Goal: Transaction & Acquisition: Purchase product/service

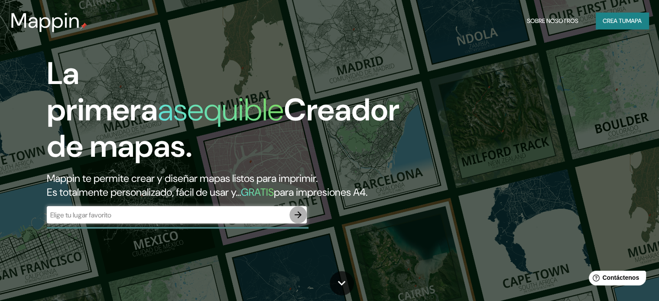
click at [298, 218] on icon "button" at bounding box center [298, 215] width 7 height 7
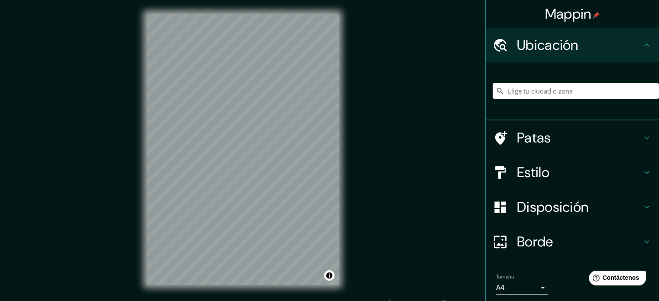
click at [554, 89] on input "Elige tu ciudad o zona" at bounding box center [576, 91] width 166 height 16
paste input "[STREET_ADDRESS][PERSON_NAME]."
type input "[GEOGRAPHIC_DATA]"
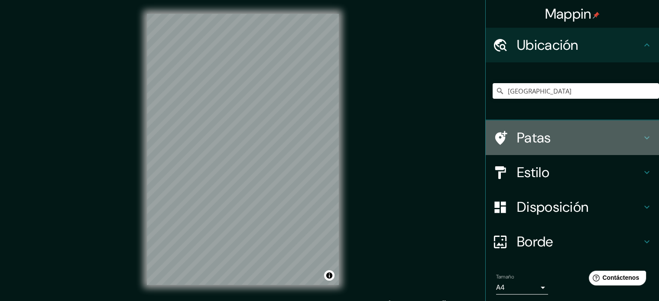
click at [642, 139] on icon at bounding box center [647, 138] width 10 height 10
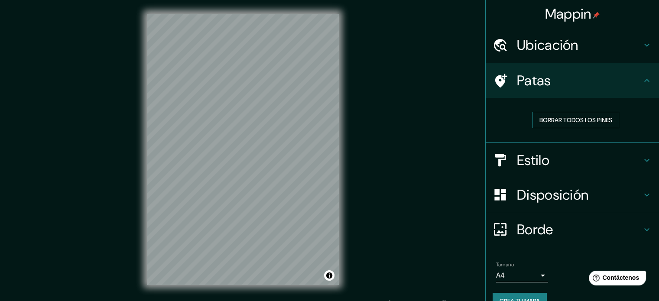
click at [606, 118] on font "Borrar todos los pines" at bounding box center [576, 120] width 73 height 8
click at [595, 124] on font "Borrar todos los pines" at bounding box center [576, 120] width 73 height 8
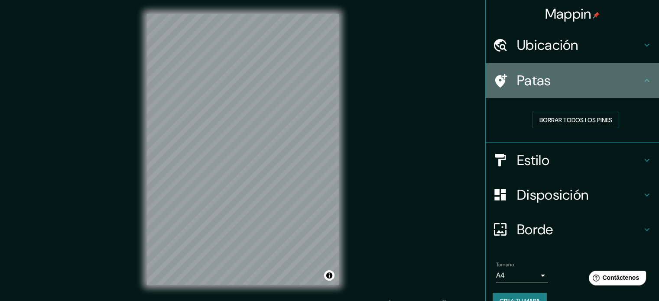
click at [642, 83] on icon at bounding box center [647, 80] width 10 height 10
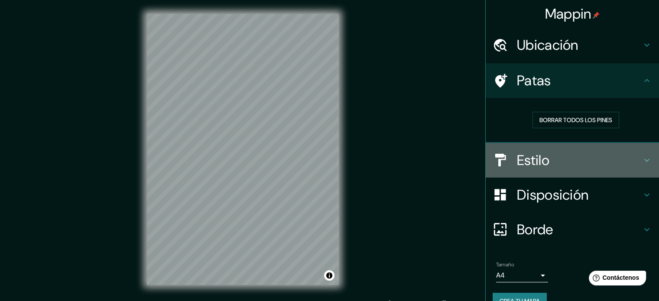
click at [642, 161] on icon at bounding box center [647, 160] width 10 height 10
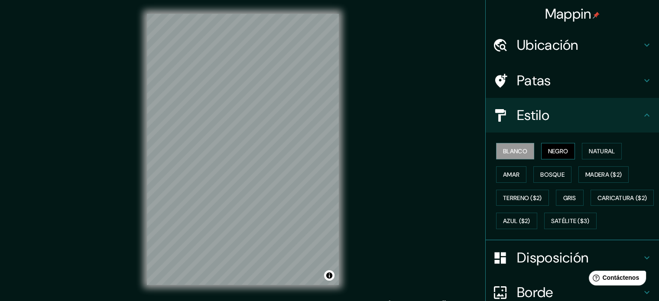
click at [561, 152] on font "Negro" at bounding box center [558, 151] width 20 height 8
click at [589, 150] on font "Natural" at bounding box center [602, 151] width 26 height 8
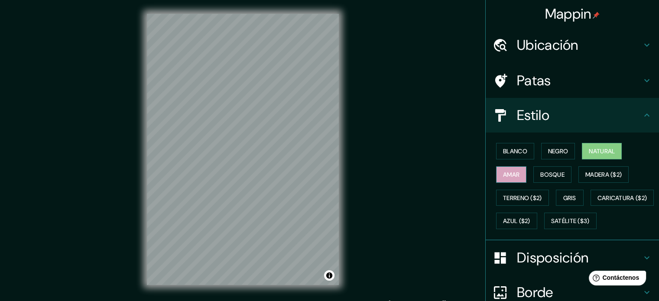
click at [506, 176] on font "Amar" at bounding box center [511, 175] width 16 height 8
click at [561, 168] on button "Bosque" at bounding box center [553, 174] width 38 height 16
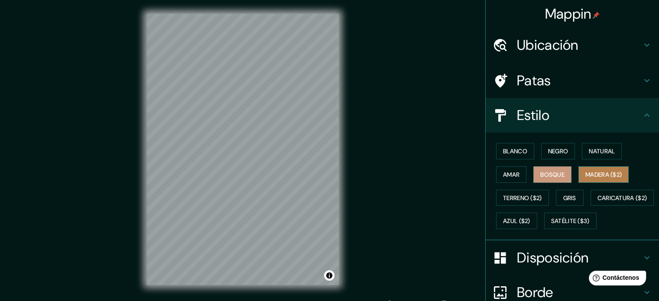
click at [594, 171] on font "Madera ($2)" at bounding box center [604, 175] width 36 height 8
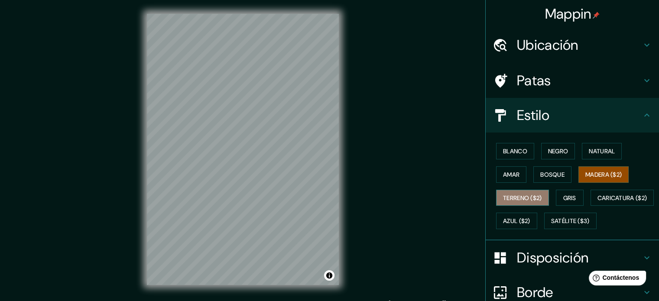
click at [509, 194] on font "Terreno ($2)" at bounding box center [522, 198] width 39 height 8
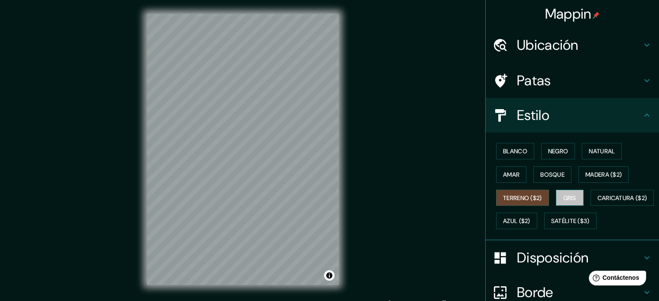
click at [564, 196] on font "Gris" at bounding box center [570, 198] width 13 height 8
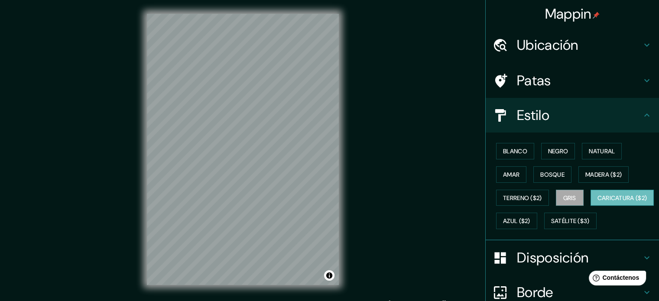
click at [598, 202] on font "Caricatura ($2)" at bounding box center [623, 198] width 50 height 8
click at [538, 218] on button "Azul ($2)" at bounding box center [516, 221] width 41 height 16
click at [598, 202] on font "Caricatura ($2)" at bounding box center [623, 198] width 50 height 8
click at [531, 219] on font "Azul ($2)" at bounding box center [516, 222] width 27 height 8
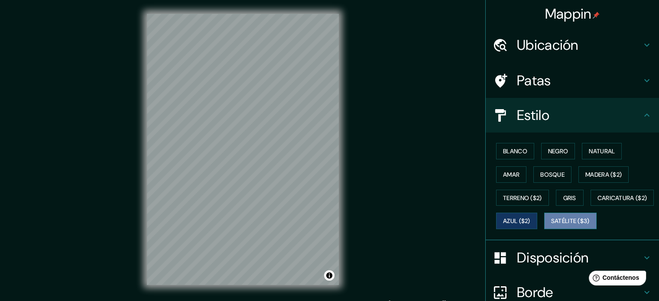
click at [551, 225] on font "Satélite ($3)" at bounding box center [570, 222] width 39 height 8
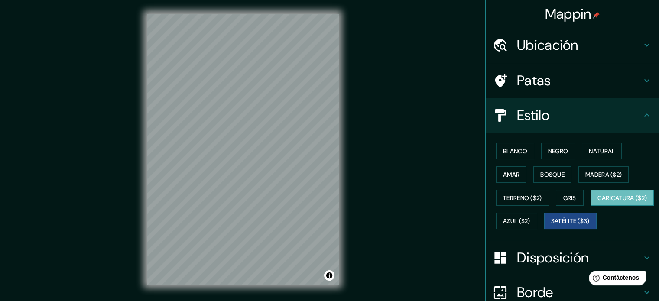
click at [598, 202] on font "Caricatura ($2)" at bounding box center [623, 198] width 50 height 8
click at [527, 233] on div "Blanco Negro Natural Amar Bosque Madera ($2) Terreno ($2) Gris Caricatura ($2) …" at bounding box center [576, 186] width 166 height 93
click at [551, 225] on font "Satélite ($3)" at bounding box center [570, 222] width 39 height 8
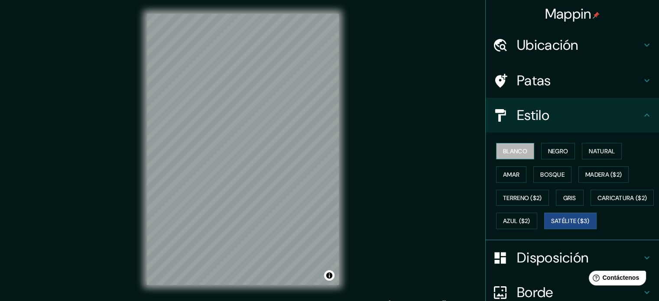
click at [517, 148] on font "Blanco" at bounding box center [515, 151] width 24 height 8
click at [548, 152] on font "Negro" at bounding box center [558, 151] width 20 height 8
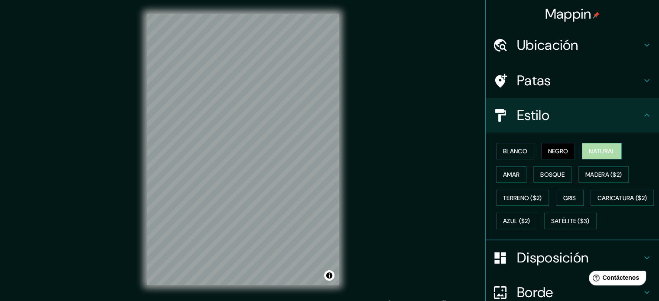
click at [597, 150] on font "Natural" at bounding box center [602, 151] width 26 height 8
click at [507, 174] on font "Amar" at bounding box center [511, 175] width 16 height 8
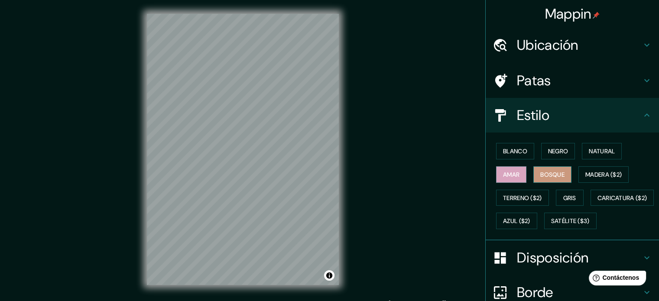
click at [544, 174] on font "Bosque" at bounding box center [553, 175] width 24 height 8
click at [591, 174] on font "Madera ($2)" at bounding box center [604, 175] width 36 height 8
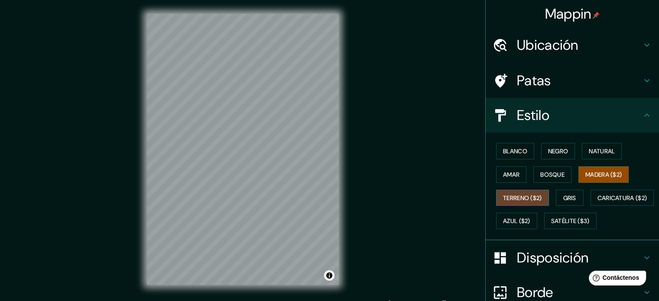
click at [508, 199] on font "Terreno ($2)" at bounding box center [522, 198] width 39 height 8
click at [574, 197] on button "Gris" at bounding box center [570, 198] width 28 height 16
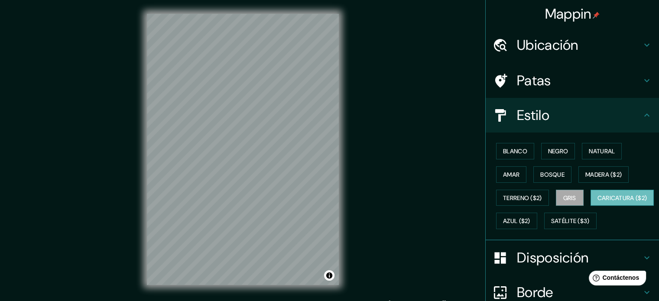
click at [598, 202] on font "Caricatura ($2)" at bounding box center [623, 198] width 50 height 8
click at [551, 225] on font "Satélite ($3)" at bounding box center [570, 222] width 39 height 8
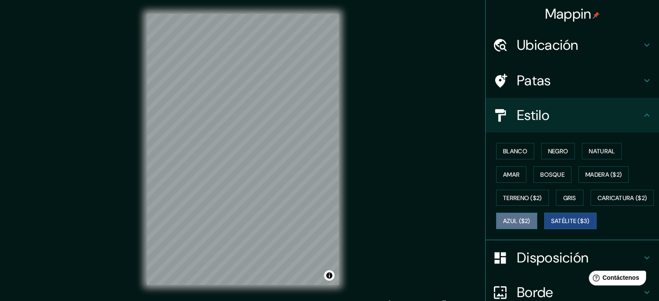
click at [531, 218] on font "Azul ($2)" at bounding box center [516, 222] width 27 height 8
click at [551, 225] on font "Satélite ($3)" at bounding box center [570, 222] width 39 height 8
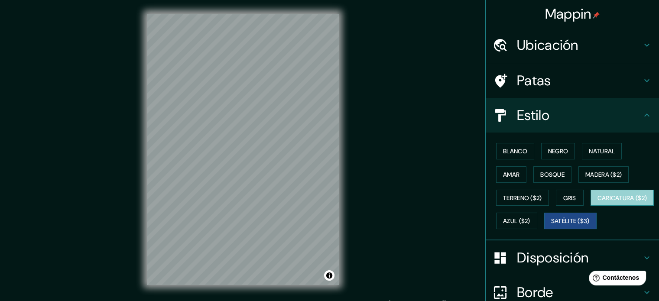
click at [598, 202] on font "Caricatura ($2)" at bounding box center [623, 198] width 50 height 8
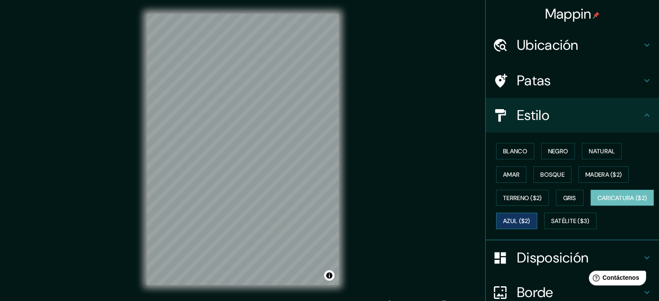
click at [531, 215] on font "Azul ($2)" at bounding box center [516, 220] width 27 height 11
click at [557, 202] on button "Gris" at bounding box center [570, 198] width 28 height 16
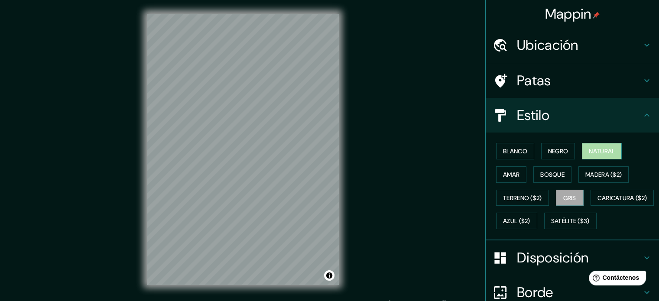
click at [592, 150] on font "Natural" at bounding box center [602, 151] width 26 height 8
click at [510, 154] on font "Blanco" at bounding box center [515, 151] width 24 height 8
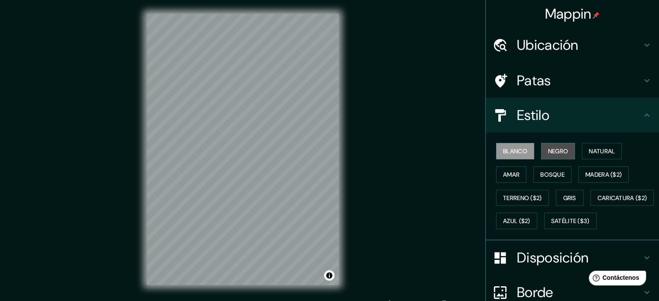
click at [560, 147] on font "Negro" at bounding box center [558, 151] width 20 height 8
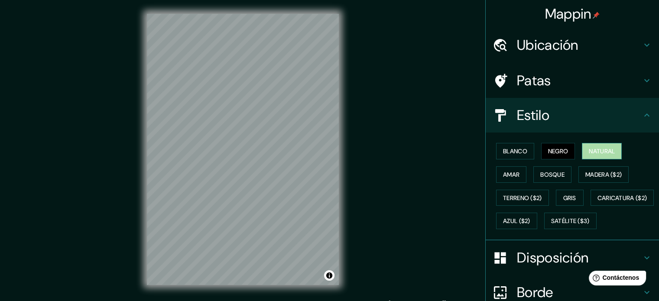
click at [594, 147] on font "Natural" at bounding box center [602, 151] width 26 height 8
click at [512, 172] on font "Amar" at bounding box center [511, 175] width 16 height 8
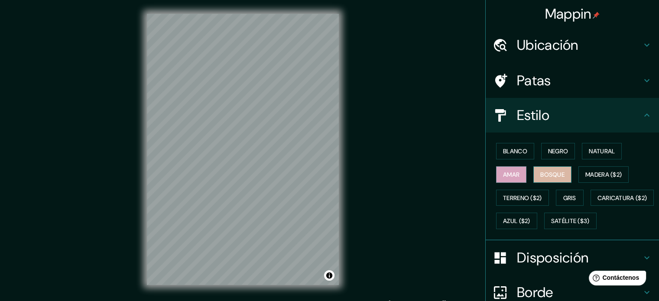
click at [543, 174] on font "Bosque" at bounding box center [553, 175] width 24 height 8
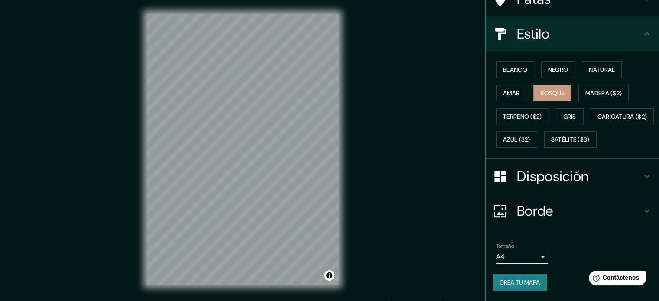
click at [645, 178] on icon at bounding box center [647, 176] width 5 height 3
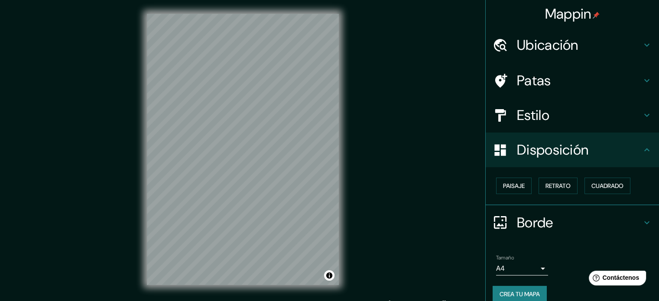
click at [642, 79] on icon at bounding box center [647, 80] width 10 height 10
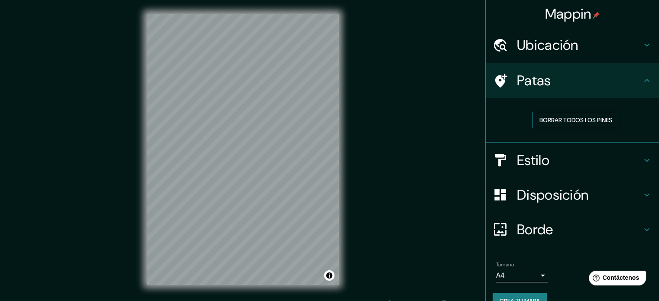
click at [587, 124] on font "Borrar todos los pines" at bounding box center [576, 119] width 73 height 11
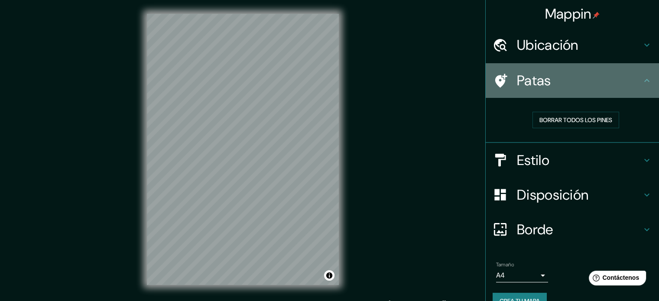
click at [642, 80] on icon at bounding box center [647, 80] width 10 height 10
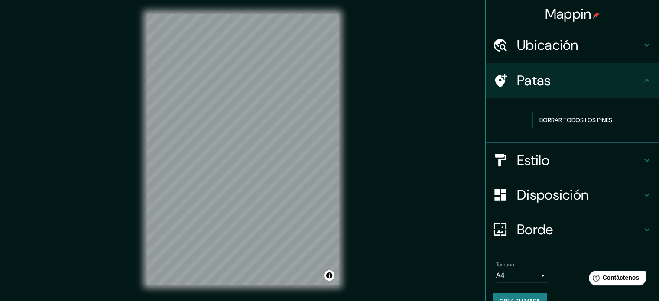
click at [642, 81] on icon at bounding box center [647, 80] width 10 height 10
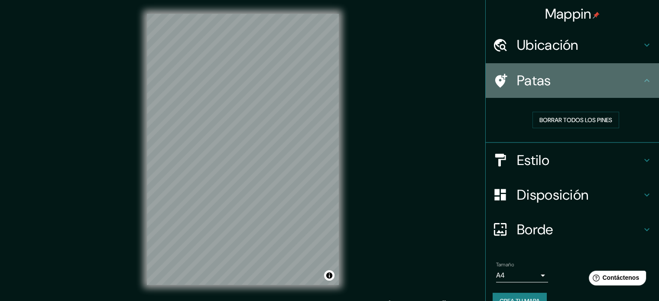
click at [642, 83] on icon at bounding box center [647, 80] width 10 height 10
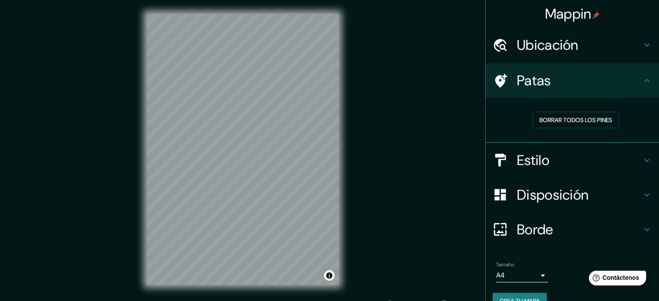
click at [638, 117] on div "Borrar todos los pines" at bounding box center [576, 120] width 153 height 16
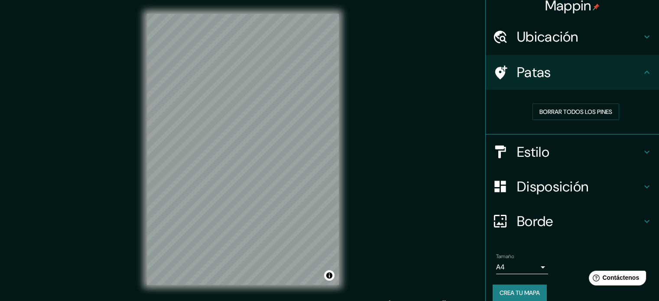
scroll to position [17, 0]
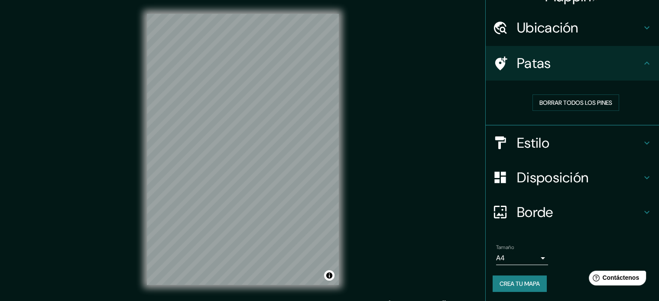
click at [642, 175] on icon at bounding box center [647, 178] width 10 height 10
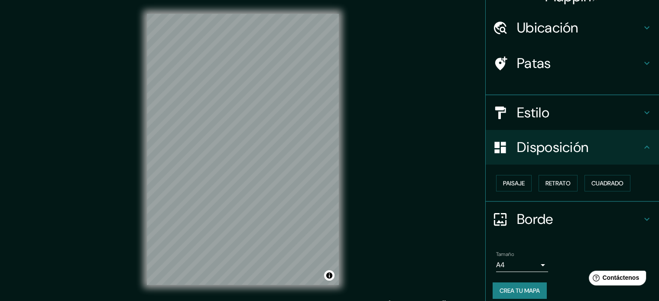
scroll to position [10, 0]
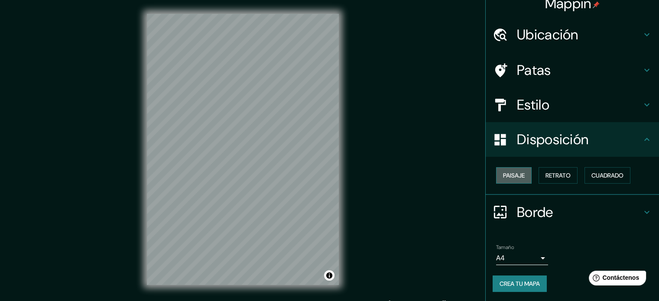
click at [514, 170] on font "Paisaje" at bounding box center [514, 175] width 22 height 11
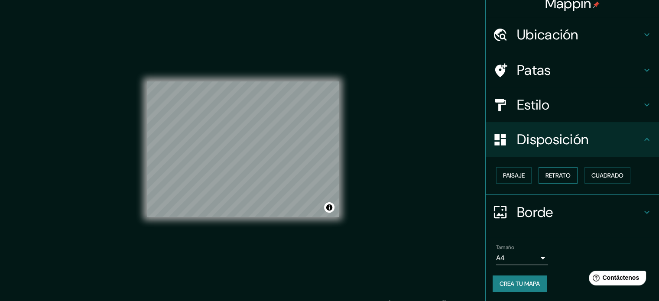
click at [554, 174] on font "Retrato" at bounding box center [558, 176] width 25 height 8
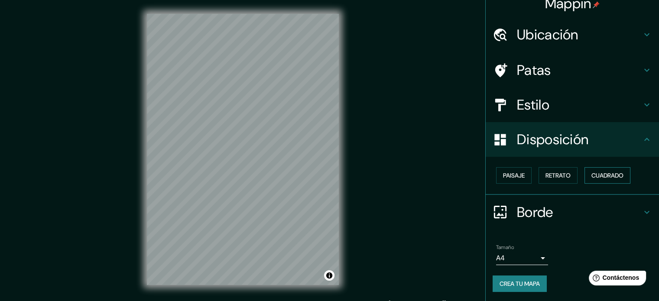
click at [614, 175] on font "Cuadrado" at bounding box center [608, 176] width 32 height 8
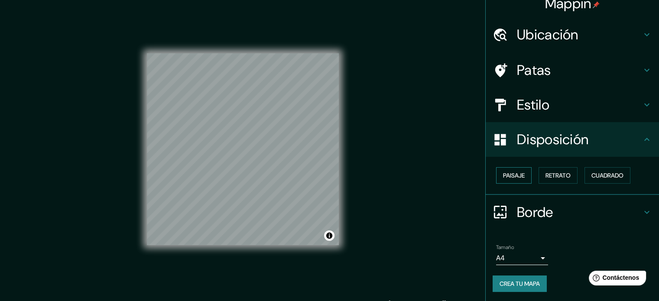
click at [511, 176] on font "Paisaje" at bounding box center [514, 176] width 22 height 8
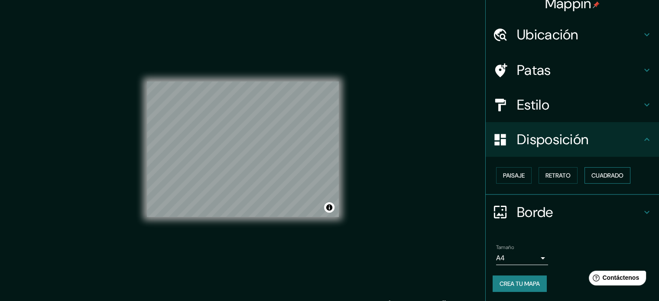
click at [596, 176] on font "Cuadrado" at bounding box center [608, 176] width 32 height 8
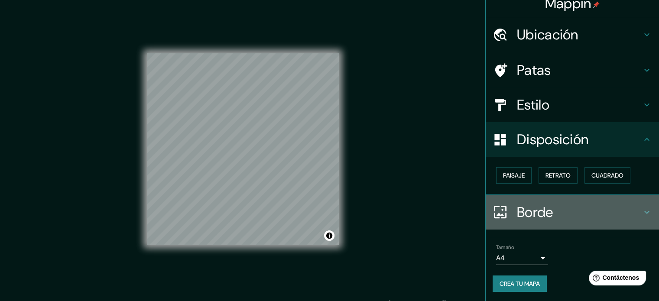
click at [642, 212] on icon at bounding box center [647, 212] width 10 height 10
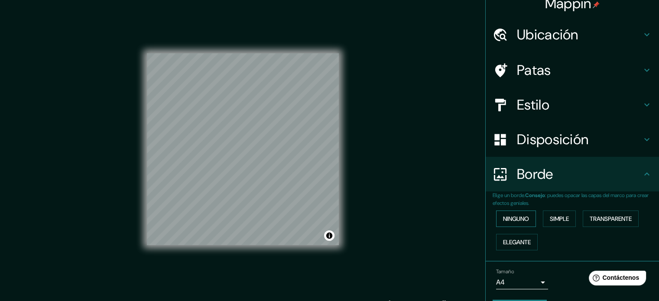
click at [509, 218] on font "Ninguno" at bounding box center [516, 219] width 26 height 8
click at [559, 217] on font "Simple" at bounding box center [559, 219] width 19 height 8
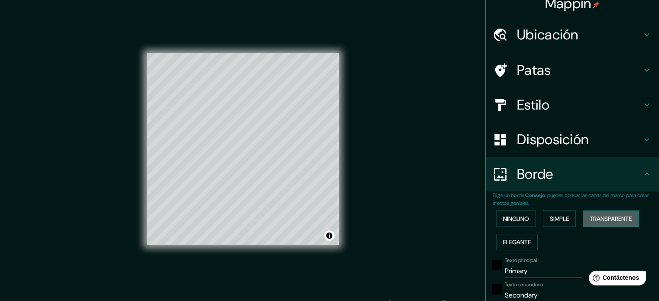
click at [601, 216] on font "Transparente" at bounding box center [611, 219] width 42 height 8
click at [510, 237] on font "Elegante" at bounding box center [517, 242] width 28 height 11
click at [513, 218] on font "Ninguno" at bounding box center [516, 219] width 26 height 8
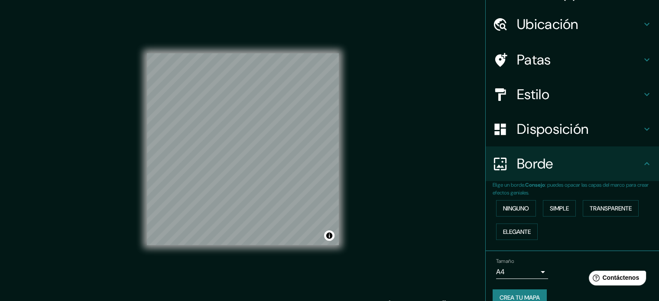
scroll to position [35, 0]
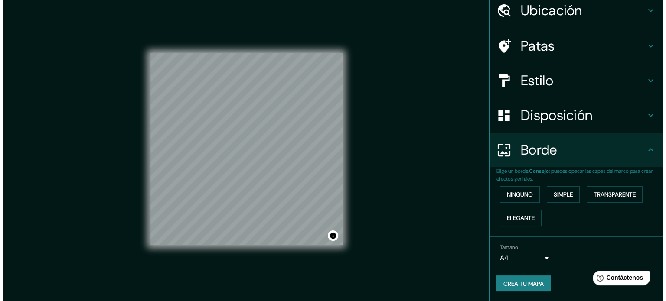
click at [533, 259] on body "Mappin [GEOGRAPHIC_DATA] [GEOGRAPHIC_DATA] [GEOGRAPHIC_DATA], [GEOGRAPHIC_DATA]…" at bounding box center [329, 150] width 659 height 301
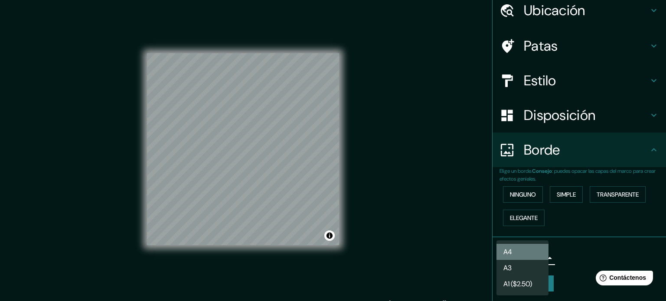
click at [530, 253] on li "A4" at bounding box center [522, 252] width 52 height 16
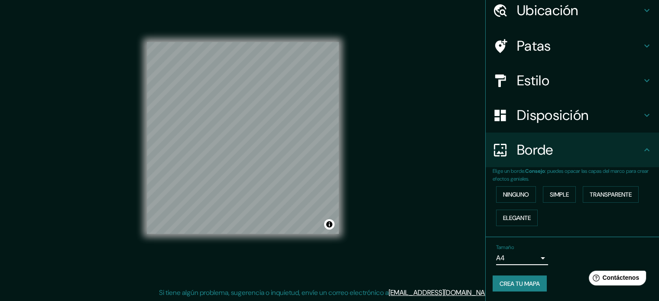
click at [518, 283] on font "Crea tu mapa" at bounding box center [520, 284] width 40 height 8
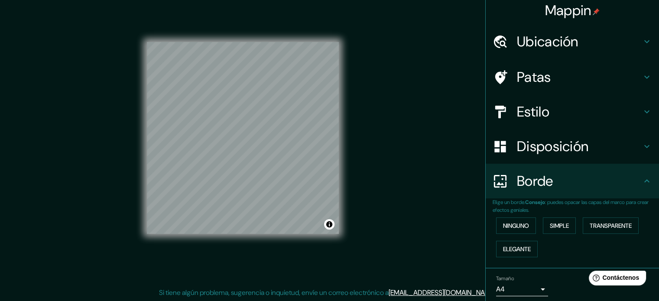
scroll to position [0, 0]
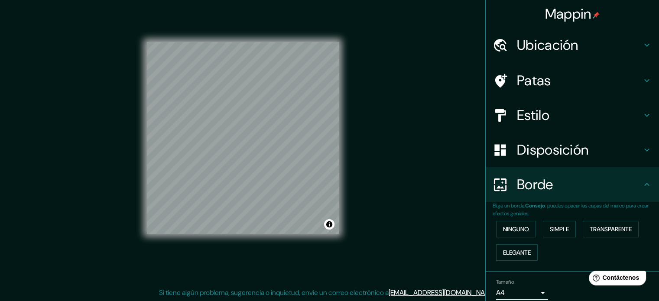
click at [544, 79] on font "Patas" at bounding box center [534, 81] width 34 height 18
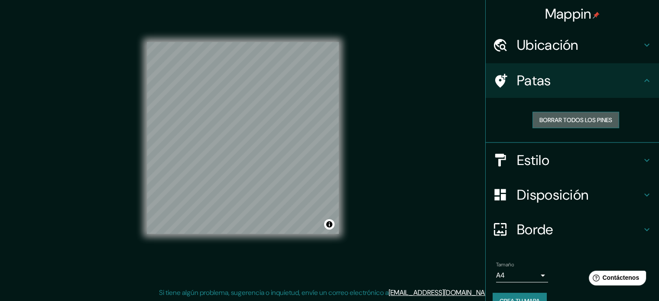
click at [545, 122] on font "Borrar todos los pines" at bounding box center [576, 120] width 73 height 8
drag, startPoint x: 512, startPoint y: 78, endPoint x: 498, endPoint y: 83, distance: 15.5
click at [517, 79] on font "Patas" at bounding box center [534, 81] width 34 height 18
click at [496, 83] on icon at bounding box center [501, 81] width 12 height 14
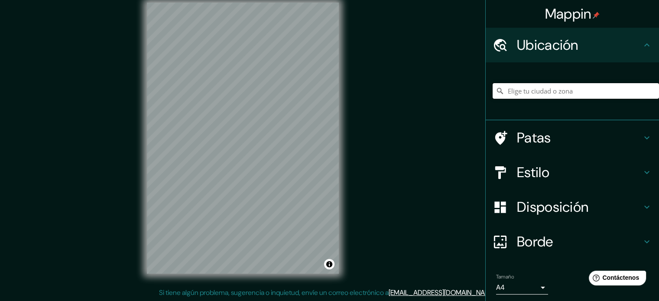
click at [539, 97] on input "Elige tu ciudad o zona" at bounding box center [576, 91] width 166 height 16
paste input "[STREET_ADDRESS][PERSON_NAME]."
type input "[GEOGRAPHIC_DATA]"
click at [564, 141] on h4 "Patas" at bounding box center [579, 137] width 125 height 17
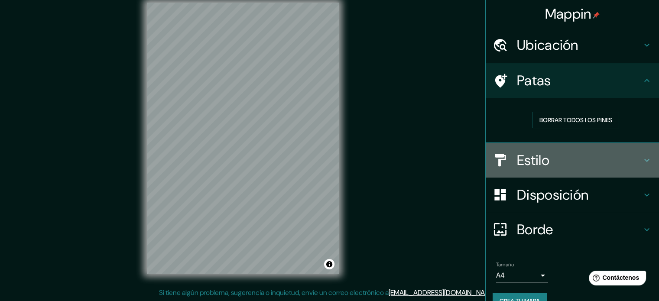
click at [541, 157] on font "Estilo" at bounding box center [533, 160] width 33 height 18
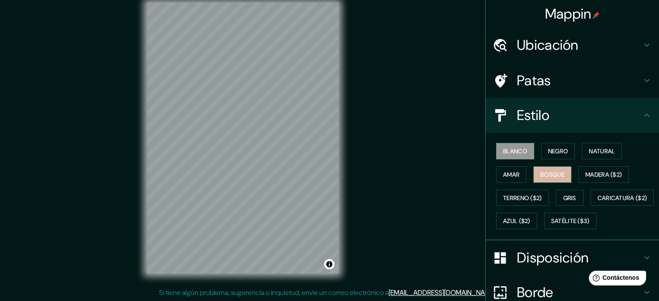
click at [551, 169] on font "Bosque" at bounding box center [553, 174] width 24 height 11
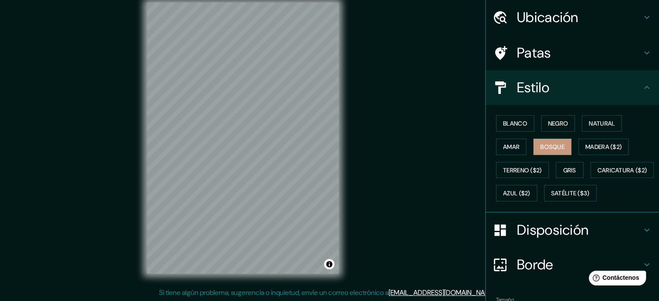
scroll to position [102, 0]
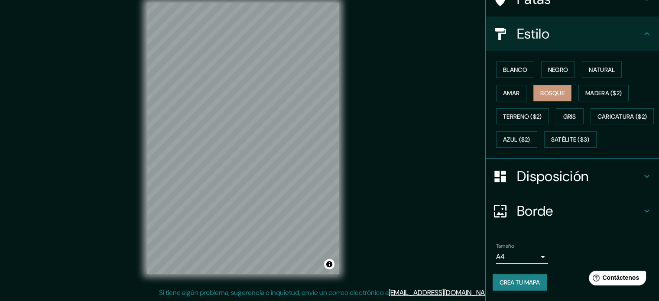
click at [581, 173] on font "Disposición" at bounding box center [553, 176] width 72 height 18
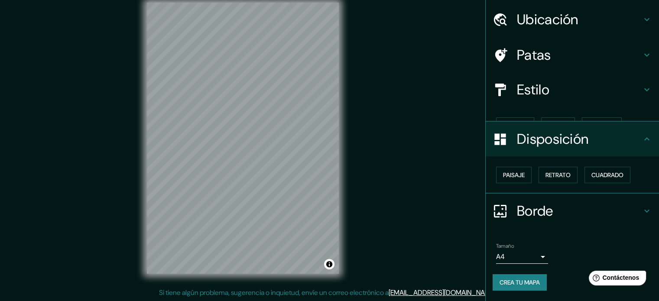
scroll to position [10, 0]
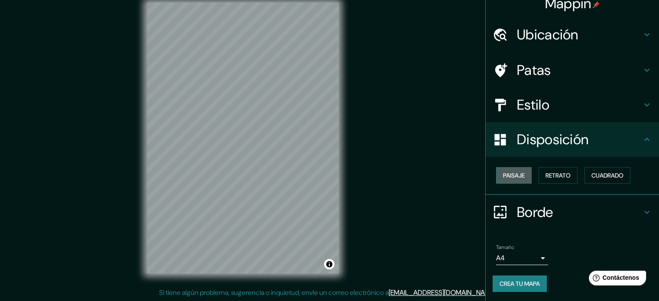
click at [507, 174] on font "Paisaje" at bounding box center [514, 176] width 22 height 8
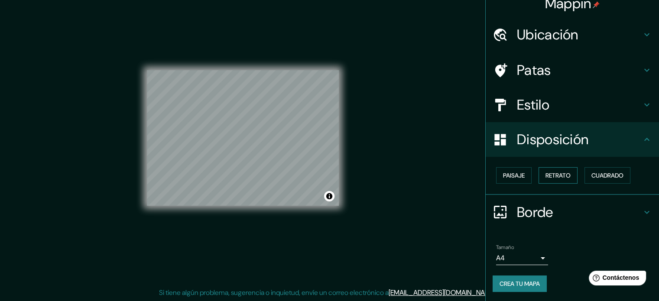
click at [563, 174] on font "Retrato" at bounding box center [558, 176] width 25 height 8
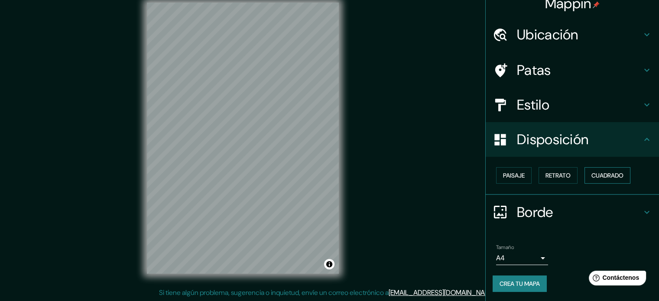
click at [616, 173] on font "Cuadrado" at bounding box center [608, 176] width 32 height 8
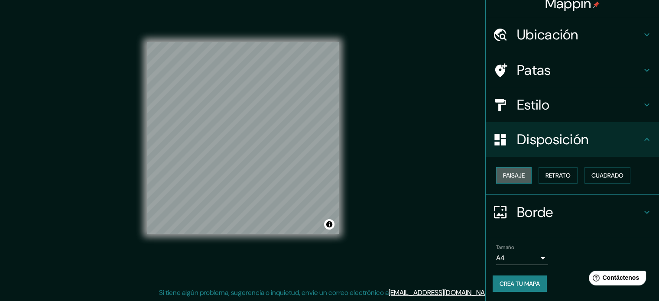
click at [509, 173] on font "Paisaje" at bounding box center [514, 176] width 22 height 8
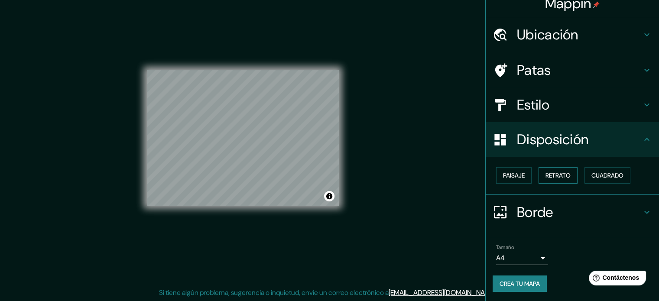
click at [546, 173] on font "Retrato" at bounding box center [558, 176] width 25 height 8
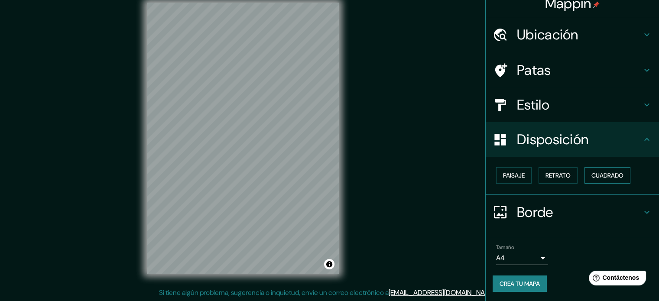
click at [606, 173] on font "Cuadrado" at bounding box center [608, 176] width 32 height 8
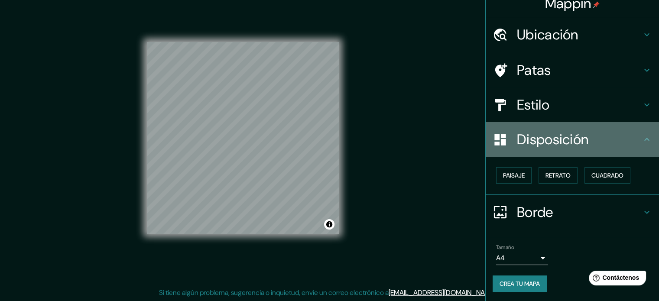
click at [642, 135] on icon at bounding box center [647, 139] width 10 height 10
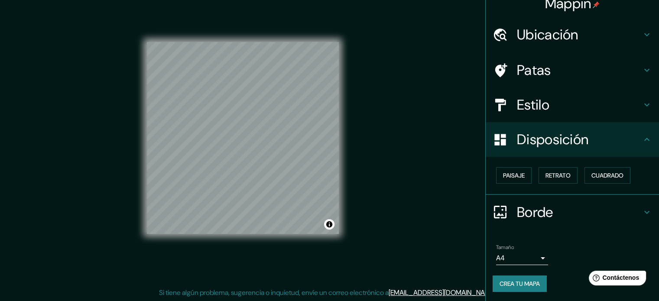
click at [642, 208] on icon at bounding box center [647, 212] width 10 height 10
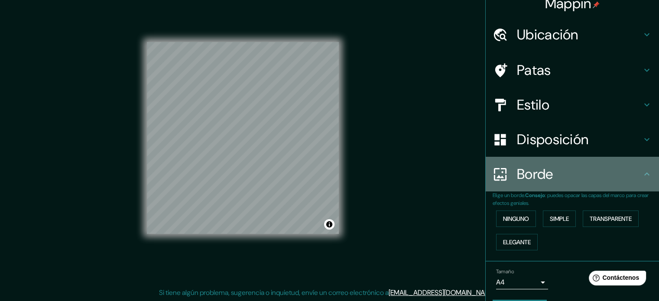
click at [642, 174] on icon at bounding box center [647, 174] width 10 height 10
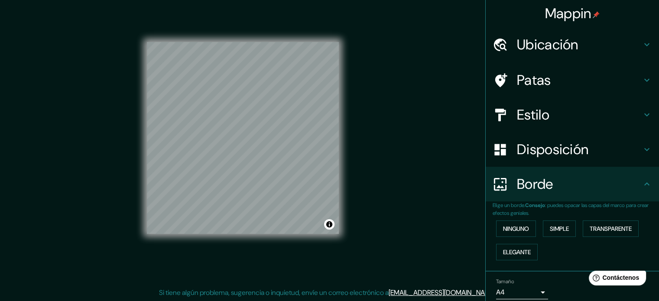
scroll to position [0, 0]
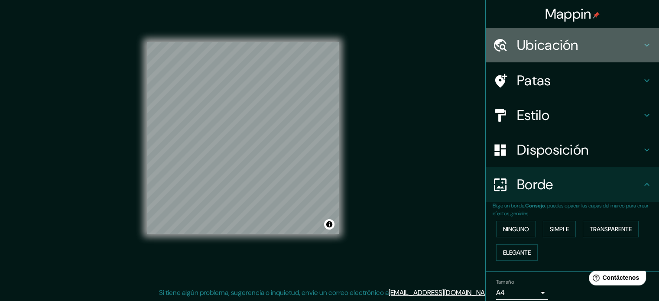
click at [547, 40] on font "Ubicación" at bounding box center [548, 45] width 62 height 18
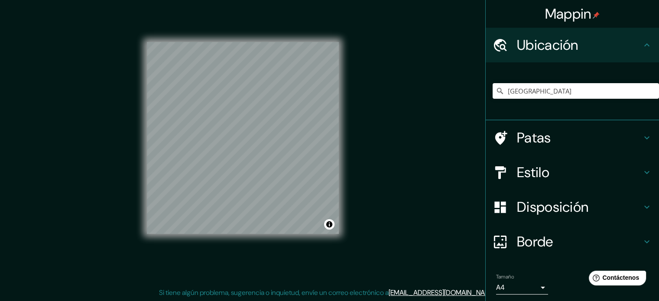
click at [544, 46] on font "Ubicación" at bounding box center [548, 45] width 62 height 18
click at [413, 189] on div "Mappin Ubicación Puebla, Puebla, 72000, México Puebla Puebla, 72000, México Pue…" at bounding box center [329, 145] width 659 height 313
